Goal: Task Accomplishment & Management: Complete application form

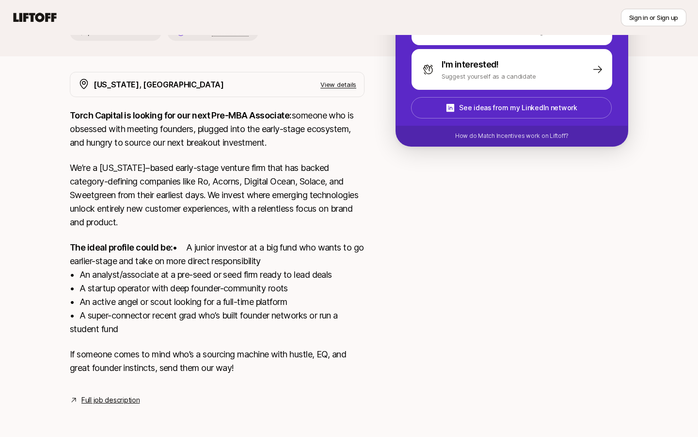
scroll to position [405, 0]
click at [0, 0] on div "I'm interested! Suggest yourself as a candidate" at bounding box center [0, 0] width 0 height 0
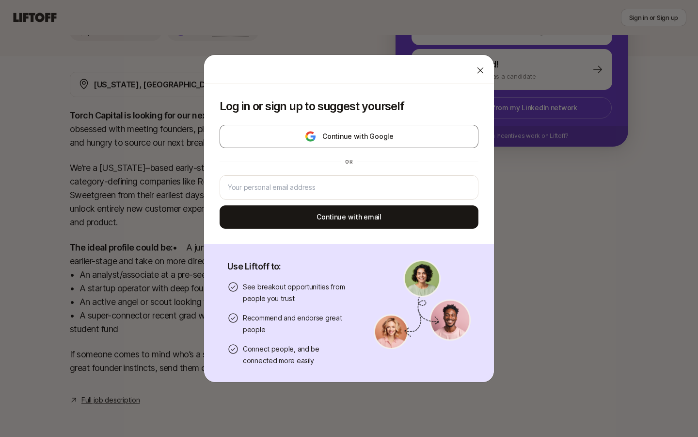
click at [287, 285] on body "New to Liftoff? See how it works Sign in or Sign up Sign in or Sign up Katie Re…" at bounding box center [349, 67] width 698 height 437
click at [478, 75] on icon at bounding box center [481, 70] width 10 height 10
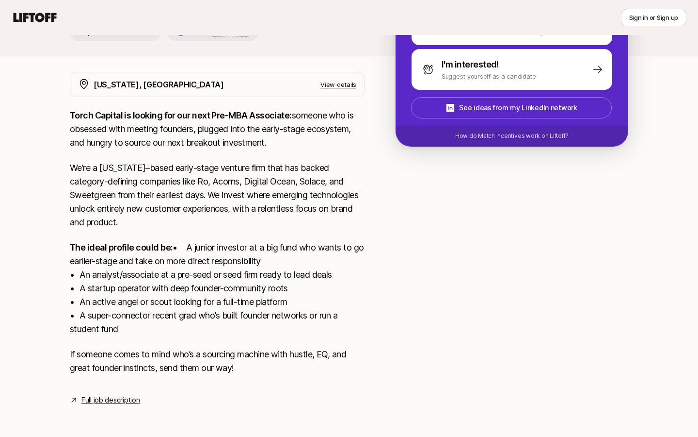
scroll to position [488, 0]
click at [0, 0] on p "We’ll ask you to log in or sign up to suggest yourself" at bounding box center [0, 0] width 0 height 0
type textarea "x"
click at [325, 218] on body "New to Liftoff? See how it works Sign in or Sign up Sign in or Sign up Katie Re…" at bounding box center [349, 67] width 698 height 437
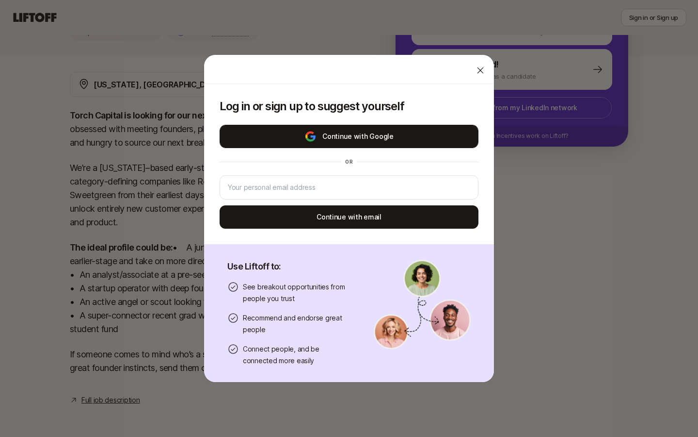
click at [359, 130] on button "Continue with Google" at bounding box center [349, 136] width 259 height 23
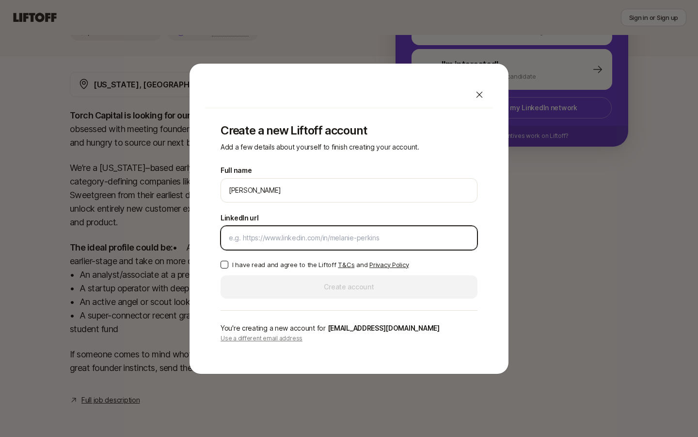
paste input "https://www.linkedin.com/in/natalie-dayan/"
type input "https://www.linkedin.com/in/natalie-dayan/"
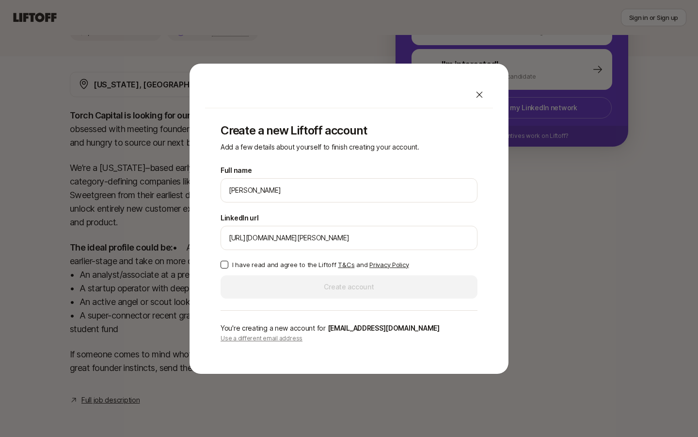
click at [229, 265] on label "I have read and agree to the Liftoff T&Cs and Privacy Policy" at bounding box center [349, 265] width 257 height 10
click at [228, 265] on button "I have read and agree to the Liftoff T&Cs and Privacy Policy" at bounding box center [225, 264] width 8 height 8
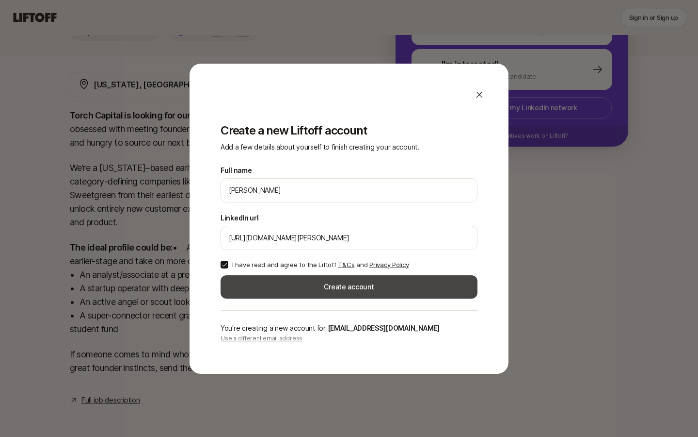
click at [270, 292] on button "Create account" at bounding box center [349, 286] width 257 height 23
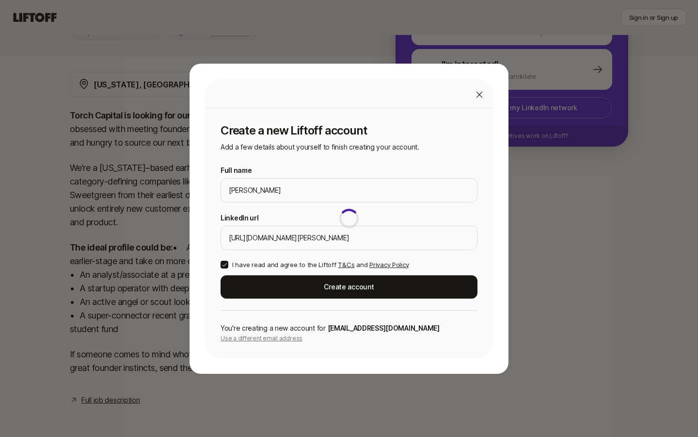
scroll to position [465, 0]
type textarea "x"
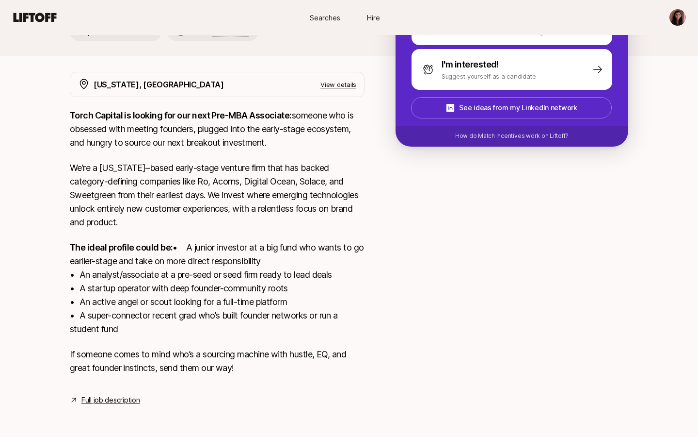
click at [0, 0] on textarea at bounding box center [0, 0] width 0 height 0
click at [140, 394] on link "Full job description" at bounding box center [110, 400] width 58 height 12
